Goal: Information Seeking & Learning: Learn about a topic

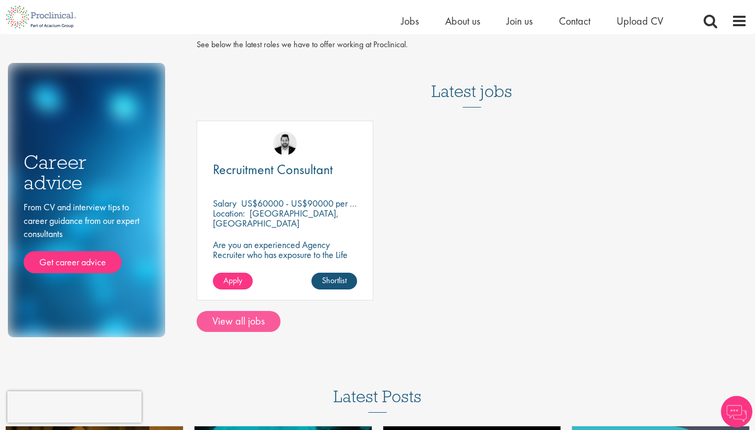
click at [237, 325] on link "View all jobs" at bounding box center [239, 321] width 84 height 21
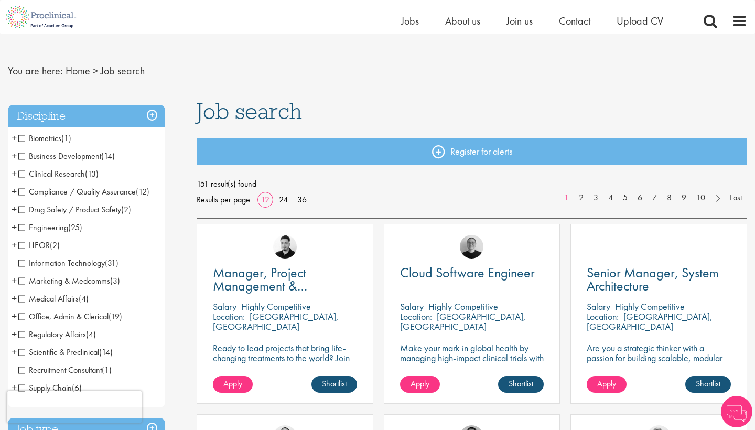
scroll to position [13, 0]
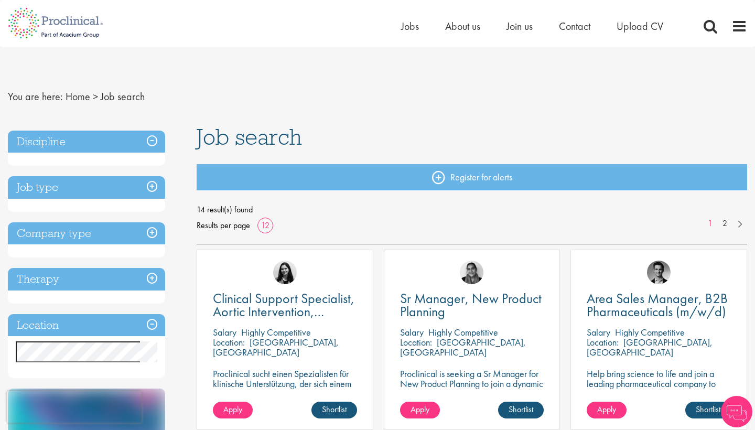
click at [100, 141] on h3 "Discipline" at bounding box center [86, 142] width 157 height 23
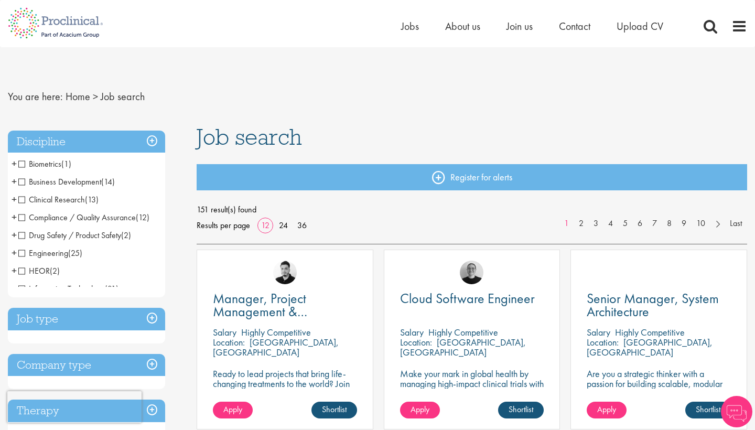
click at [108, 142] on h3 "Discipline" at bounding box center [86, 142] width 157 height 23
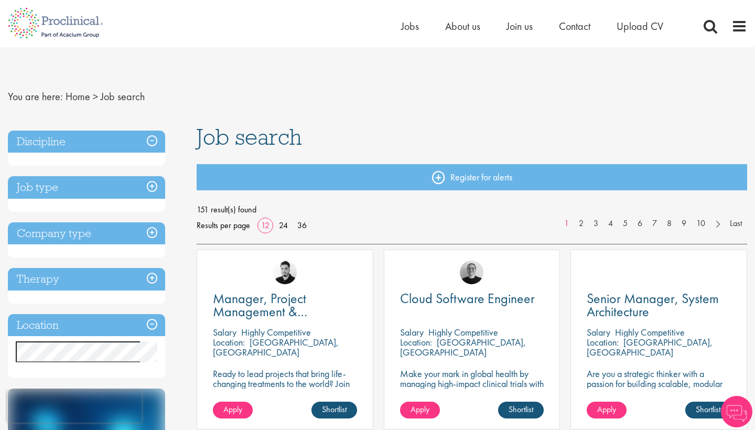
click at [111, 150] on h3 "Discipline" at bounding box center [86, 142] width 157 height 23
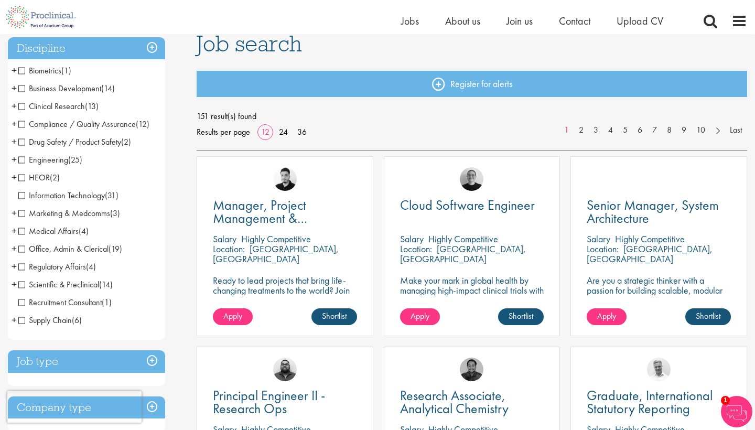
scroll to position [82, 0]
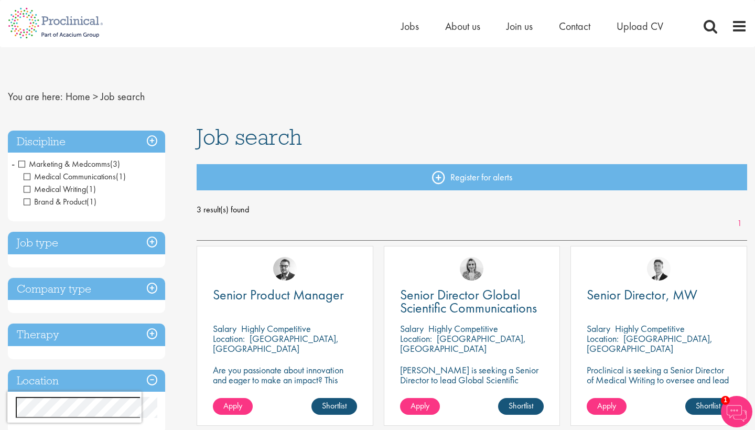
click at [25, 161] on span "Marketing & Medcomms" at bounding box center [64, 163] width 92 height 11
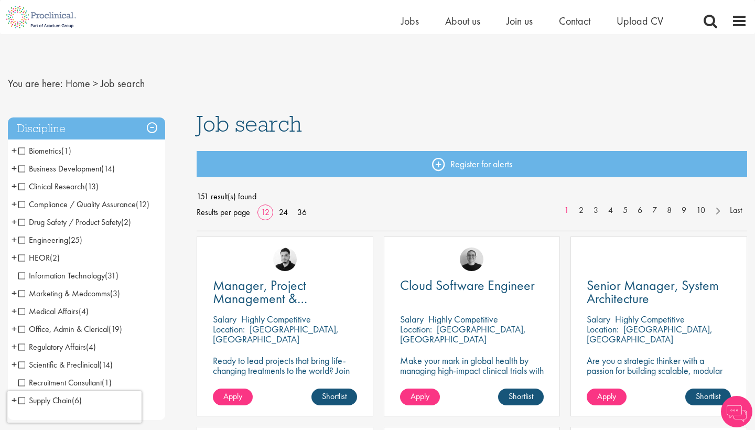
scroll to position [57, 0]
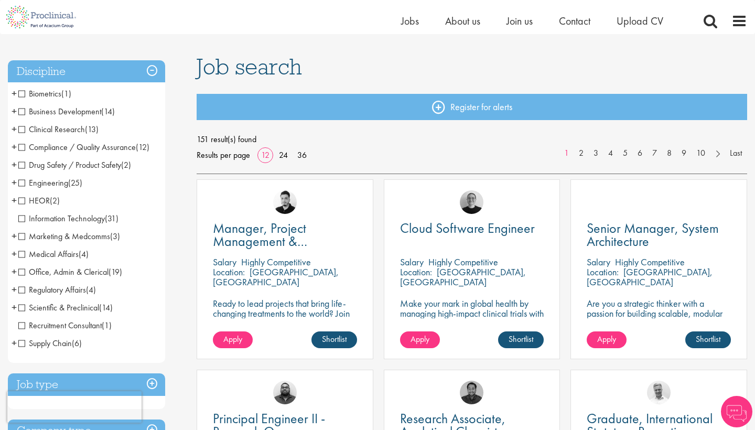
click at [24, 254] on span "Medical Affairs" at bounding box center [48, 254] width 60 height 11
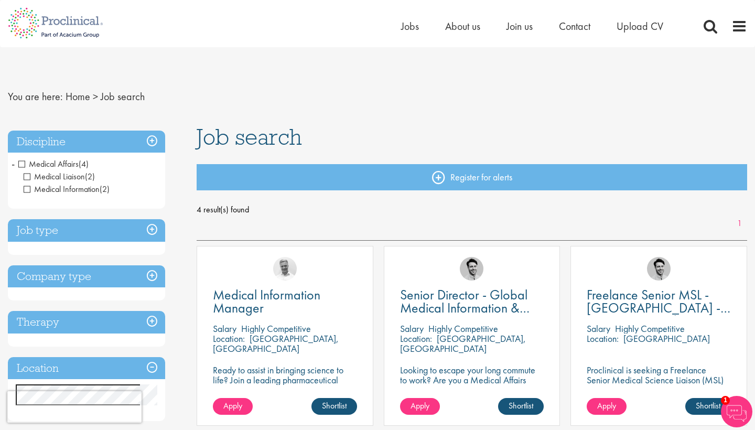
click at [24, 161] on span "Medical Affairs" at bounding box center [48, 163] width 60 height 11
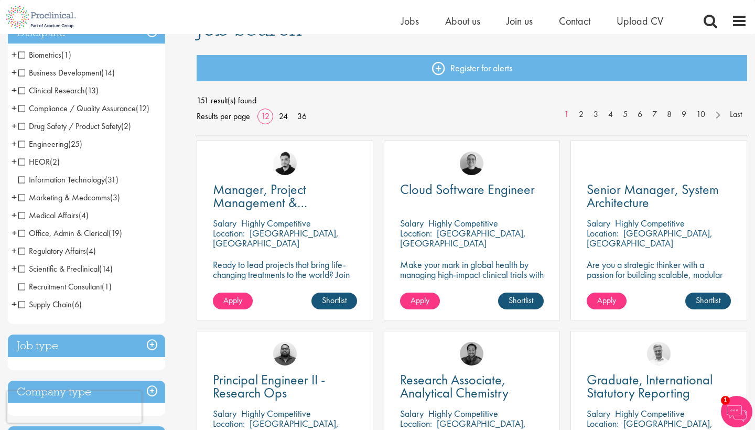
scroll to position [100, 0]
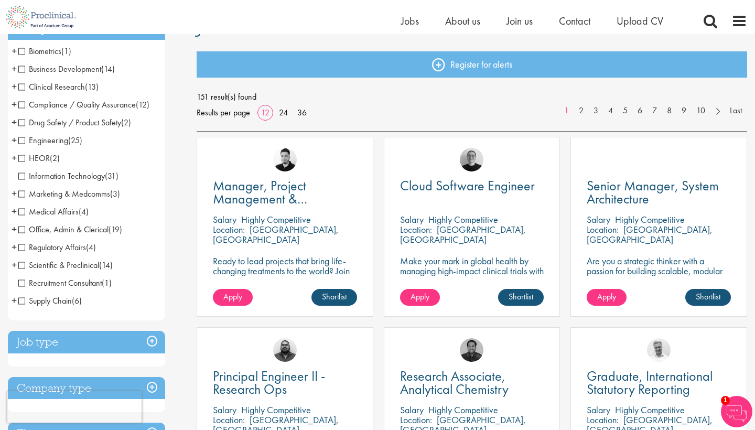
click at [24, 227] on span "Office, Admin & Clerical" at bounding box center [63, 229] width 90 height 11
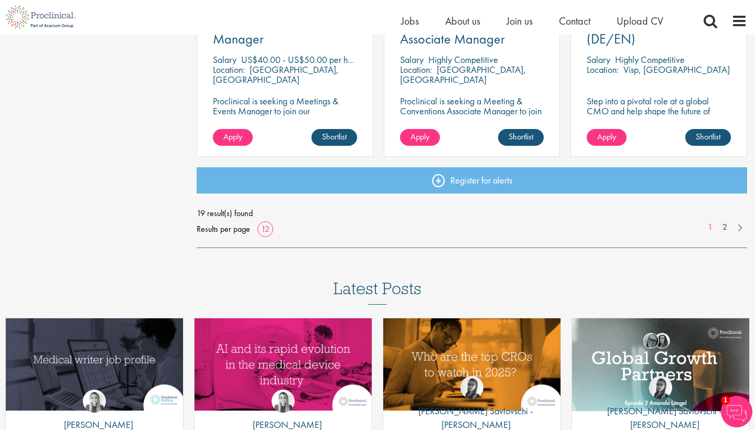
scroll to position [835, 0]
